Goal: Task Accomplishment & Management: Manage account settings

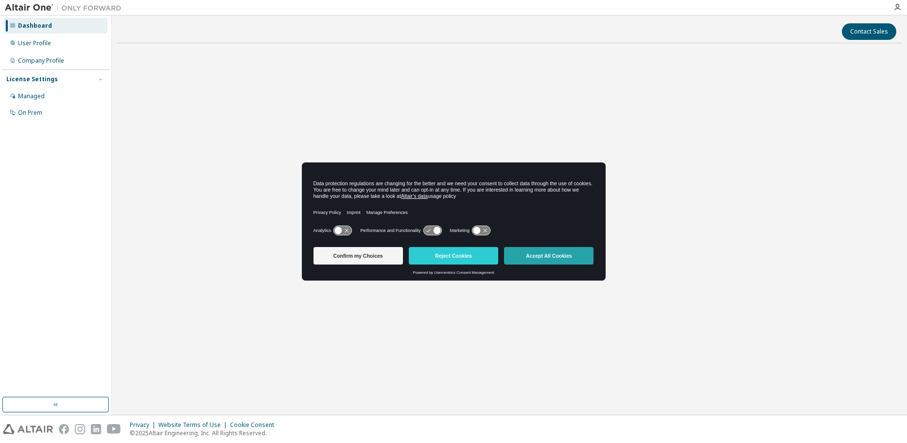
click at [584, 257] on button "Accept All Cookies" at bounding box center [548, 255] width 89 height 17
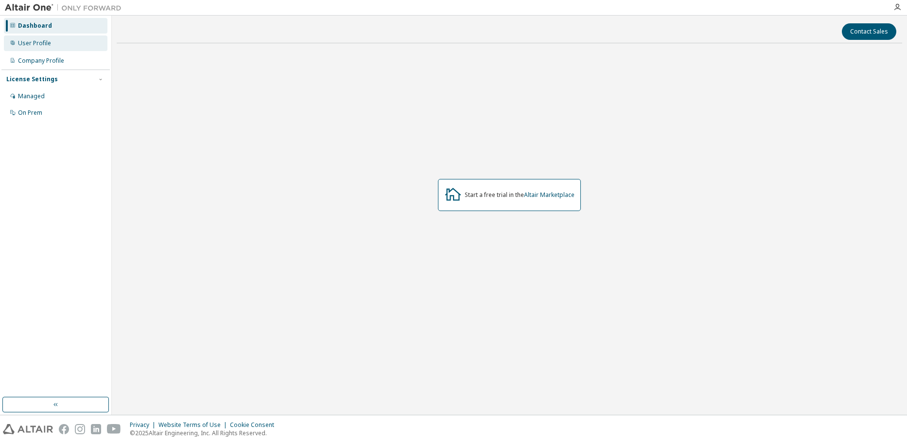
click at [97, 45] on div "User Profile" at bounding box center [56, 43] width 104 height 16
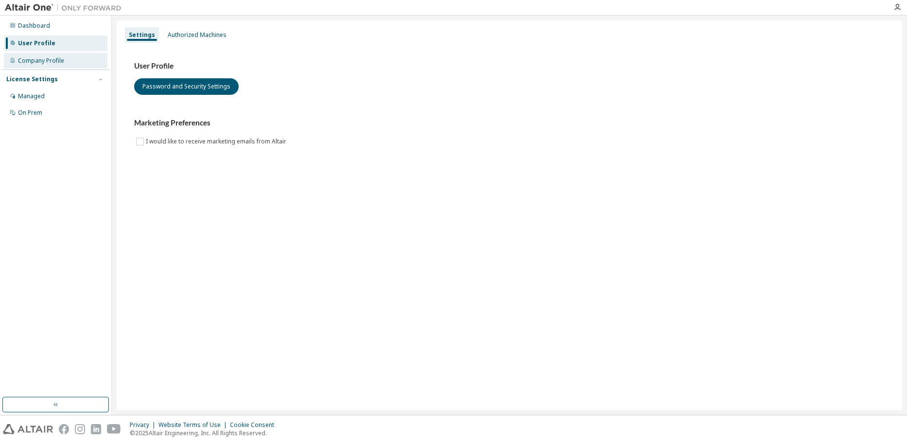
click at [77, 67] on div "Company Profile" at bounding box center [56, 61] width 104 height 16
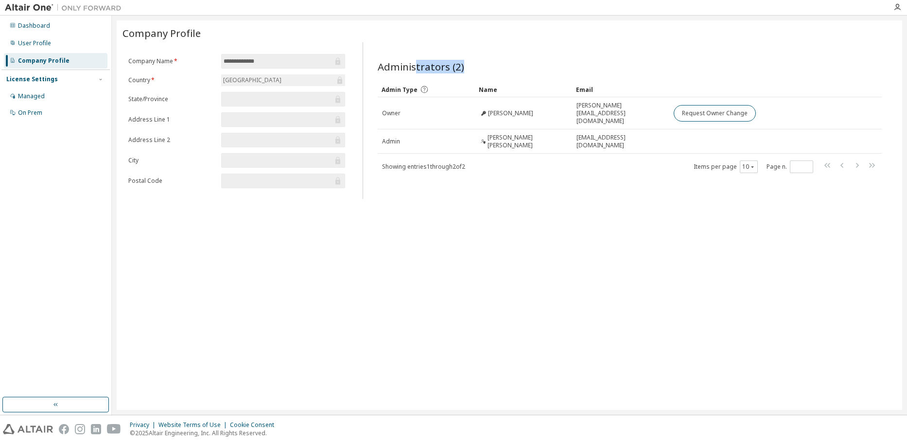
drag, startPoint x: 416, startPoint y: 67, endPoint x: 470, endPoint y: 67, distance: 53.9
click at [470, 67] on div "Administrators (2)" at bounding box center [630, 67] width 504 height 14
click at [330, 256] on div "**********" at bounding box center [509, 214] width 785 height 389
click at [18, 96] on div "Managed" at bounding box center [31, 96] width 27 height 8
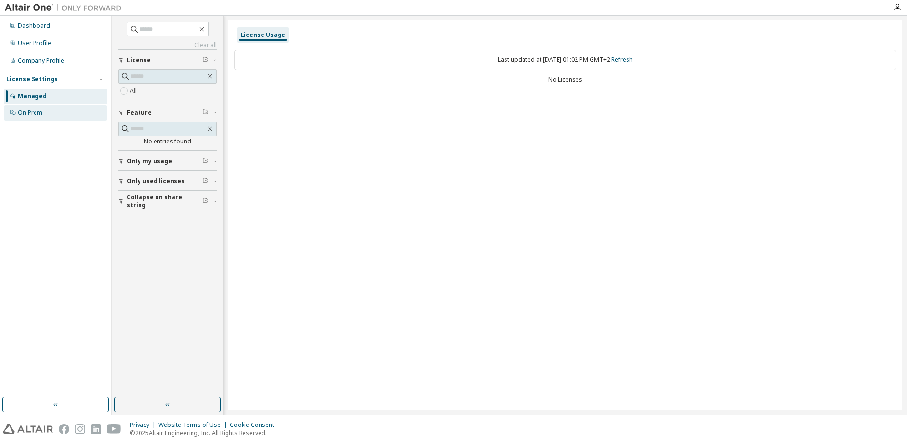
click at [26, 111] on div "On Prem" at bounding box center [30, 113] width 24 height 8
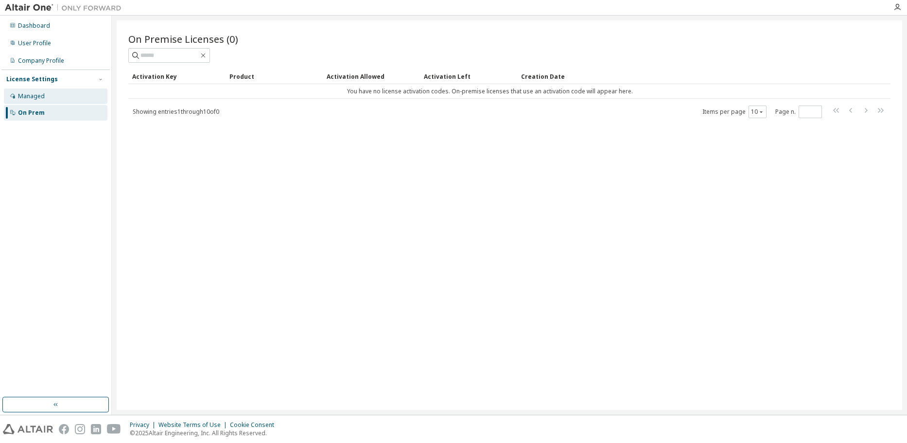
click at [56, 91] on div "Managed" at bounding box center [56, 96] width 104 height 16
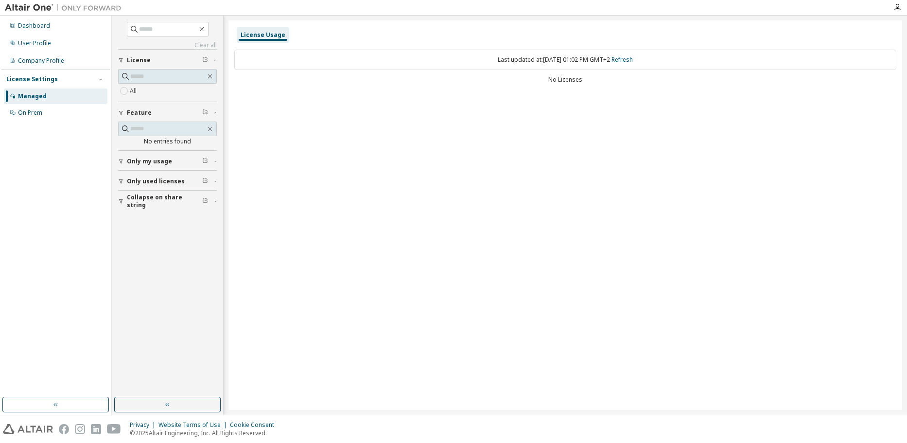
click at [51, 7] on img at bounding box center [66, 8] width 122 height 10
click at [36, 10] on img at bounding box center [66, 8] width 122 height 10
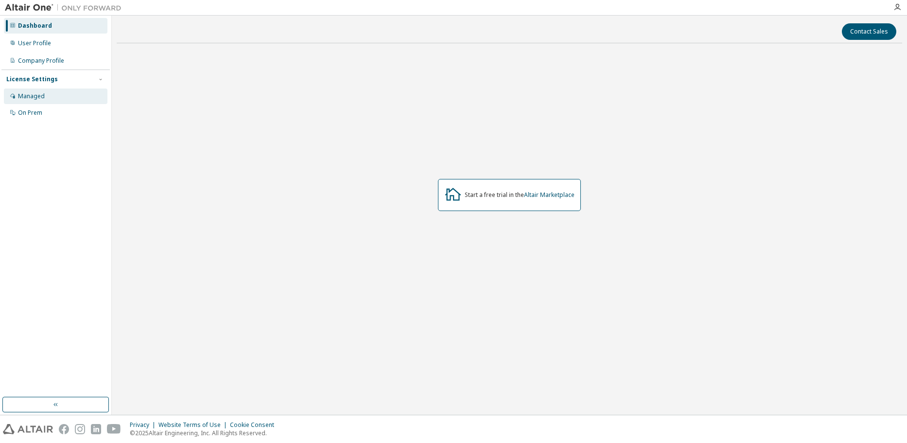
click at [63, 96] on div "Managed" at bounding box center [56, 96] width 104 height 16
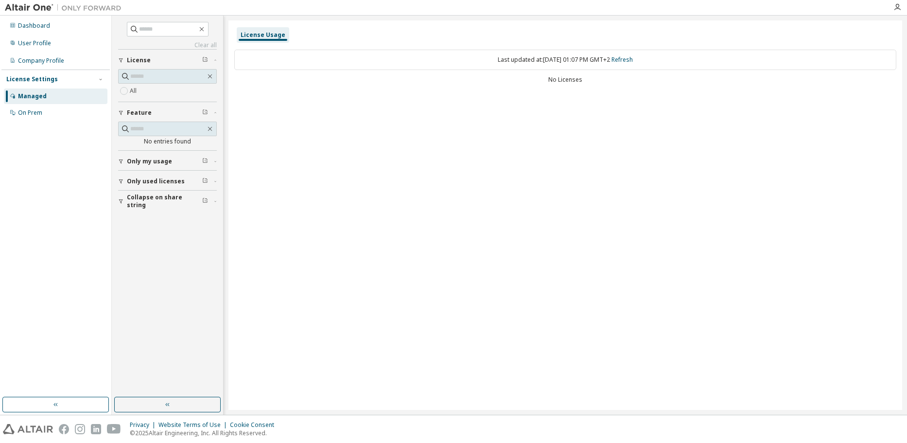
click at [137, 94] on label "All" at bounding box center [134, 91] width 9 height 12
click at [164, 160] on span "Only my usage" at bounding box center [149, 161] width 45 height 8
click at [162, 160] on span "Only my usage" at bounding box center [149, 161] width 45 height 8
click at [154, 183] on span "Only used licenses" at bounding box center [156, 181] width 58 height 8
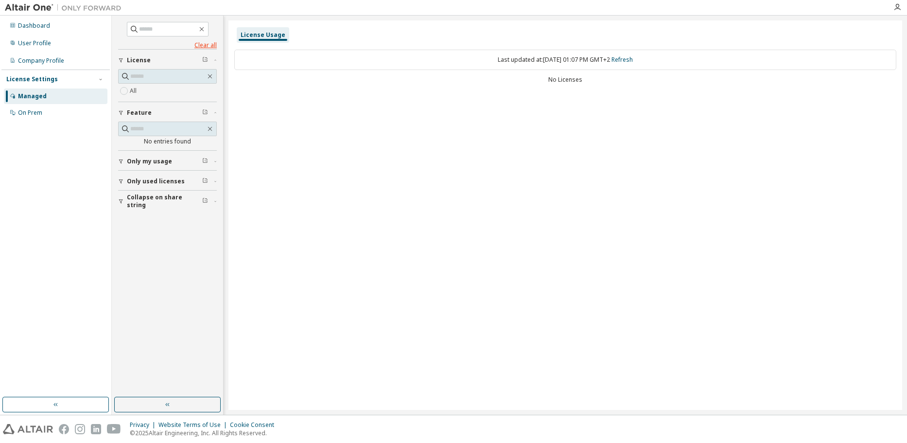
click at [211, 44] on link "Clear all" at bounding box center [167, 45] width 99 height 8
click at [48, 117] on div "On Prem" at bounding box center [56, 113] width 104 height 16
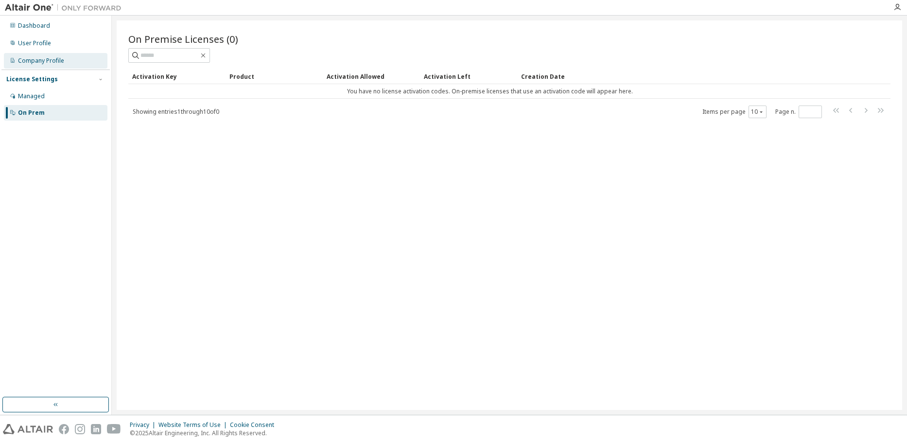
click at [86, 64] on div "Company Profile" at bounding box center [56, 61] width 104 height 16
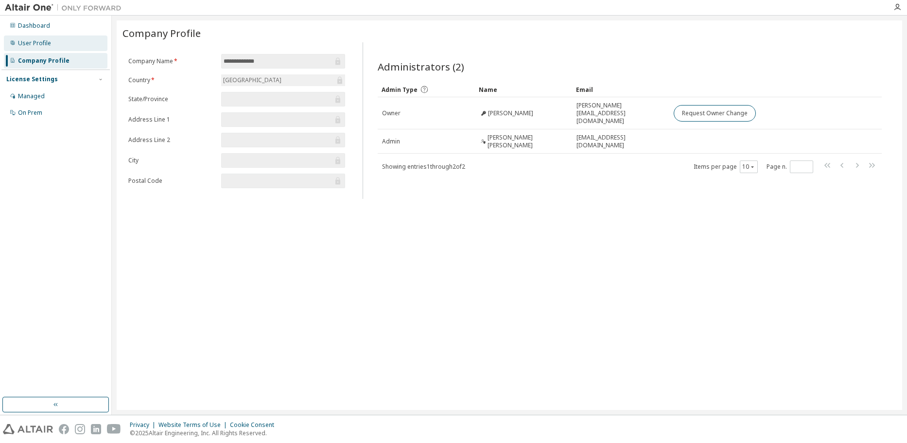
click at [84, 42] on div "User Profile" at bounding box center [56, 43] width 104 height 16
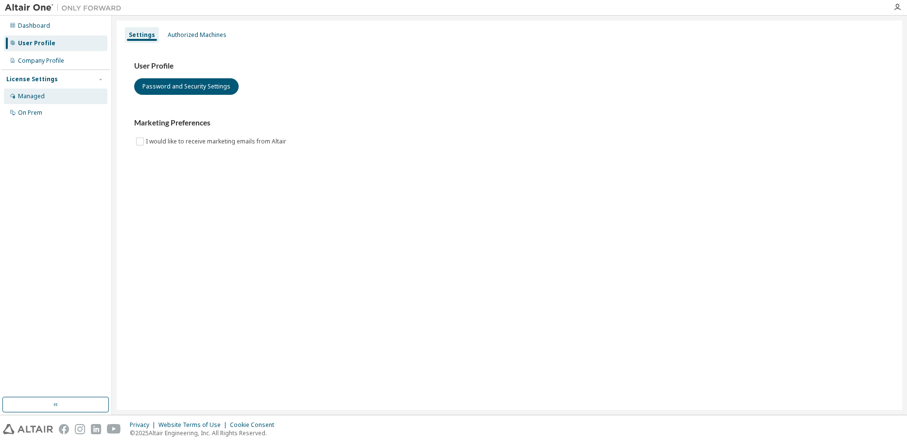
click at [51, 93] on div "Managed" at bounding box center [56, 96] width 104 height 16
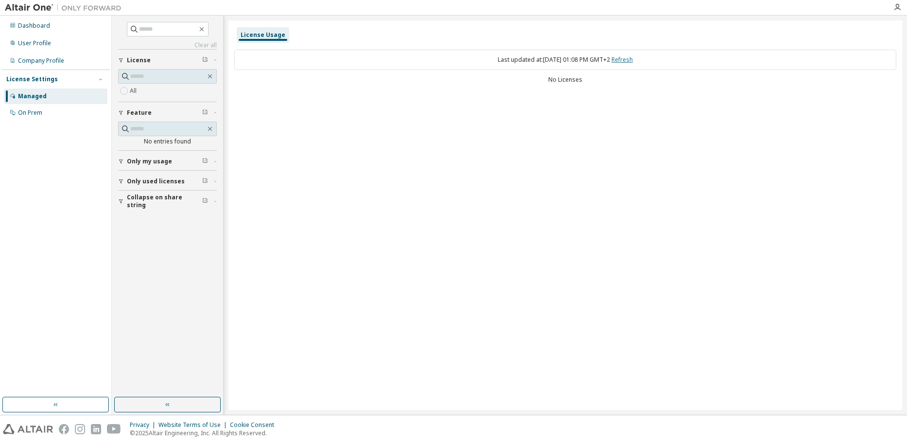
click at [633, 60] on link "Refresh" at bounding box center [621, 59] width 21 height 8
click at [214, 162] on icon "button" at bounding box center [215, 161] width 6 height 3
click at [212, 208] on icon "button" at bounding box center [215, 209] width 6 height 3
click at [213, 259] on div "Collapse on share string" at bounding box center [170, 258] width 87 height 16
click at [66, 118] on div "On Prem" at bounding box center [56, 113] width 104 height 16
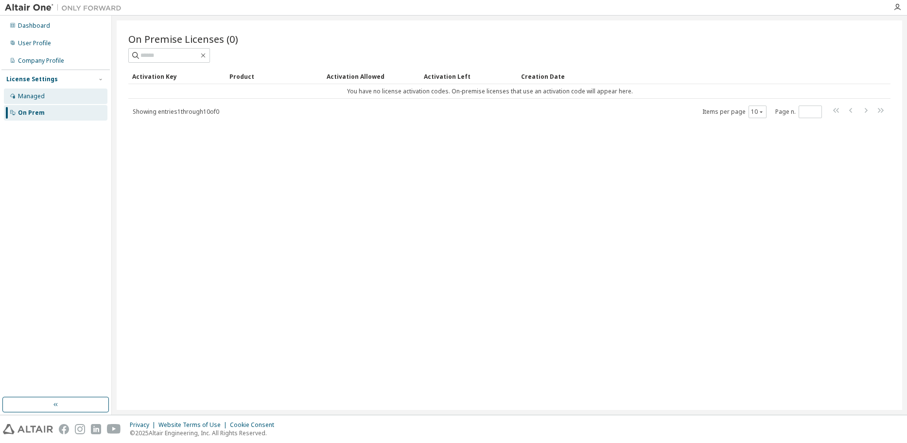
click at [48, 98] on div "Managed" at bounding box center [56, 96] width 104 height 16
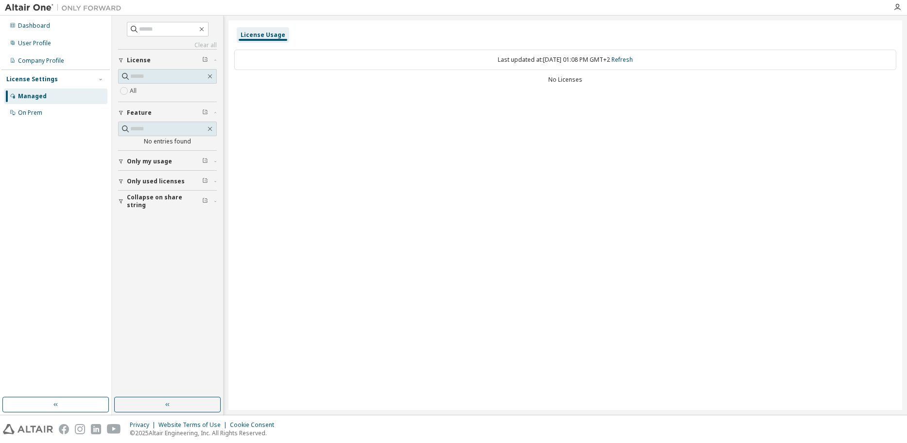
click at [215, 159] on span "button" at bounding box center [215, 161] width 3 height 6
click at [211, 208] on div "Only used licenses" at bounding box center [170, 210] width 87 height 8
click at [211, 256] on div "Collapse on share string" at bounding box center [170, 258] width 87 height 16
click at [266, 35] on div "License Usage" at bounding box center [263, 35] width 45 height 8
click at [633, 61] on link "Refresh" at bounding box center [621, 59] width 21 height 8
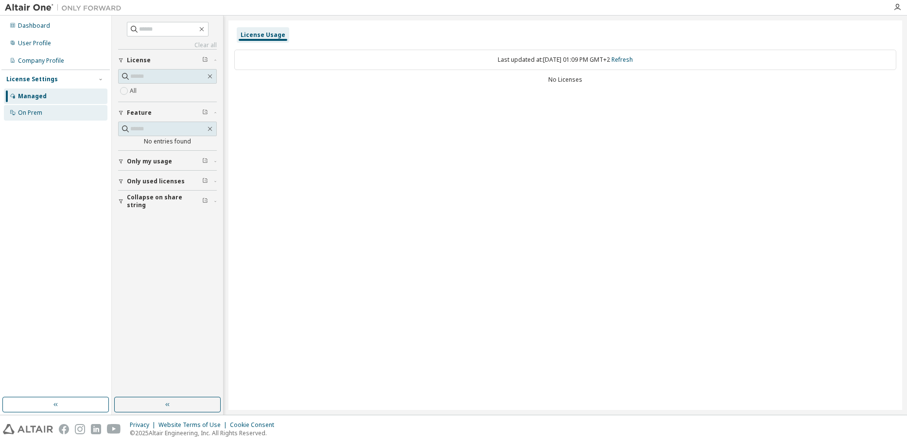
click at [46, 111] on div "On Prem" at bounding box center [56, 113] width 104 height 16
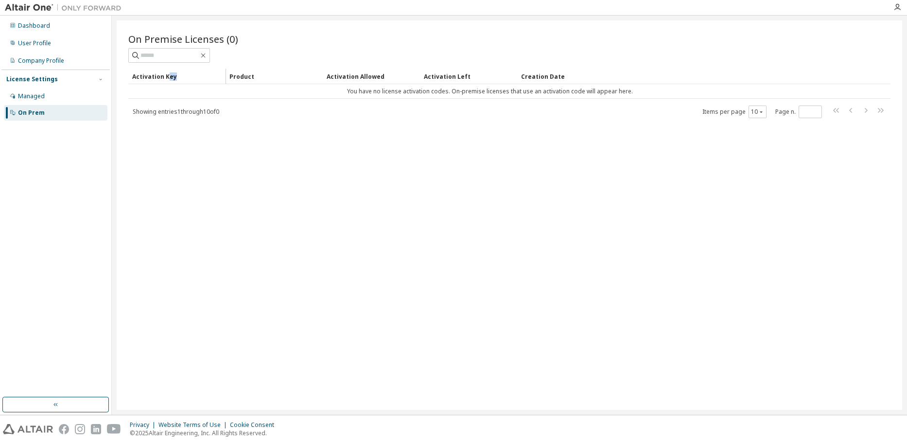
drag, startPoint x: 169, startPoint y: 73, endPoint x: 225, endPoint y: 80, distance: 56.8
click at [225, 80] on th "Activation Key" at bounding box center [176, 77] width 97 height 16
drag, startPoint x: 254, startPoint y: 78, endPoint x: 286, endPoint y: 78, distance: 32.1
click at [264, 79] on div "Product" at bounding box center [273, 77] width 89 height 16
click at [179, 77] on div "Activation Key" at bounding box center [176, 77] width 89 height 16
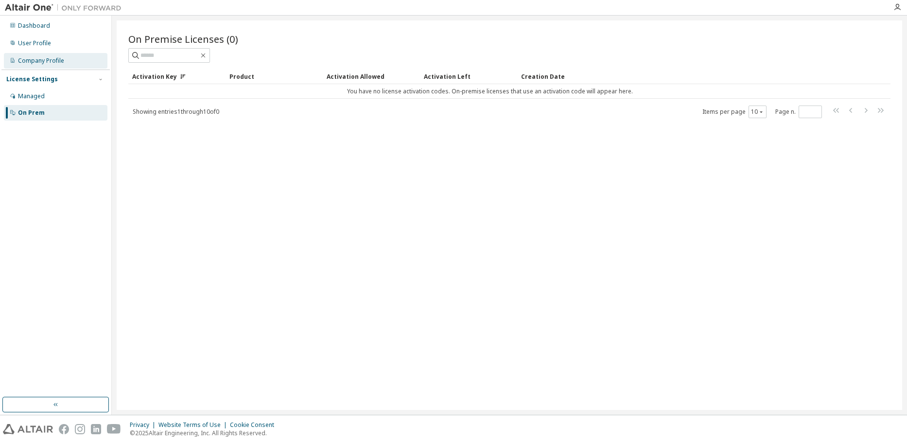
click at [68, 63] on div "Company Profile" at bounding box center [56, 61] width 104 height 16
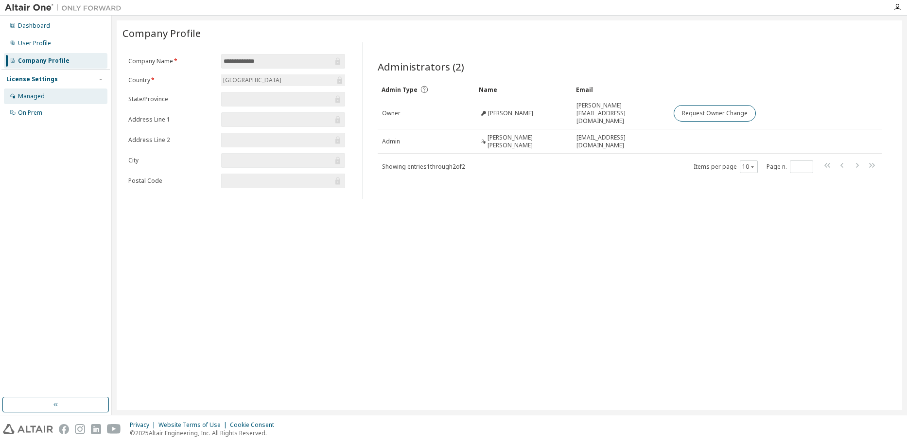
click at [53, 92] on div "Managed" at bounding box center [56, 96] width 104 height 16
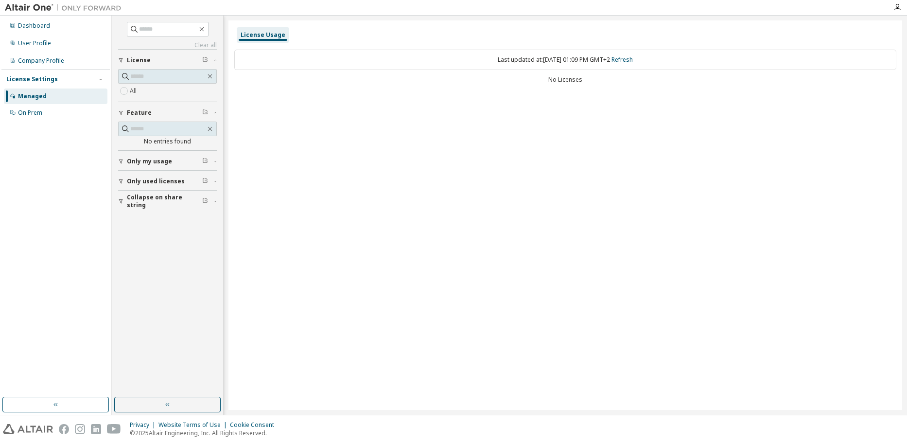
click at [214, 182] on icon "button" at bounding box center [215, 181] width 6 height 3
